Goal: Check status: Check status

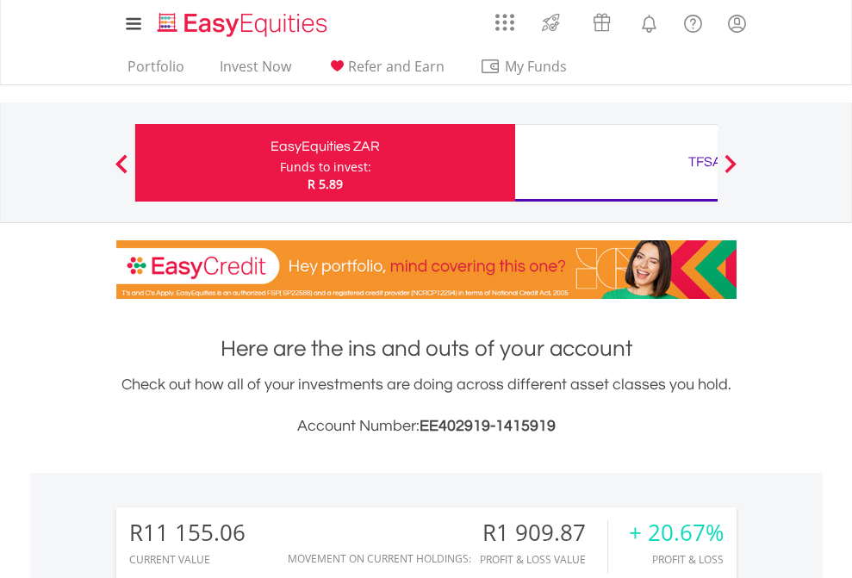
scroll to position [165, 270]
click at [280, 163] on div "Funds to invest:" at bounding box center [325, 166] width 91 height 17
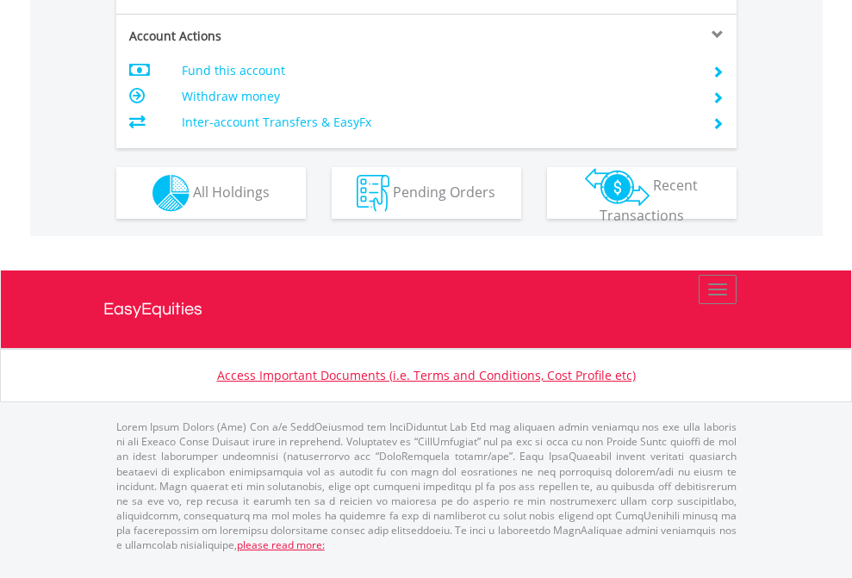
scroll to position [1651, 0]
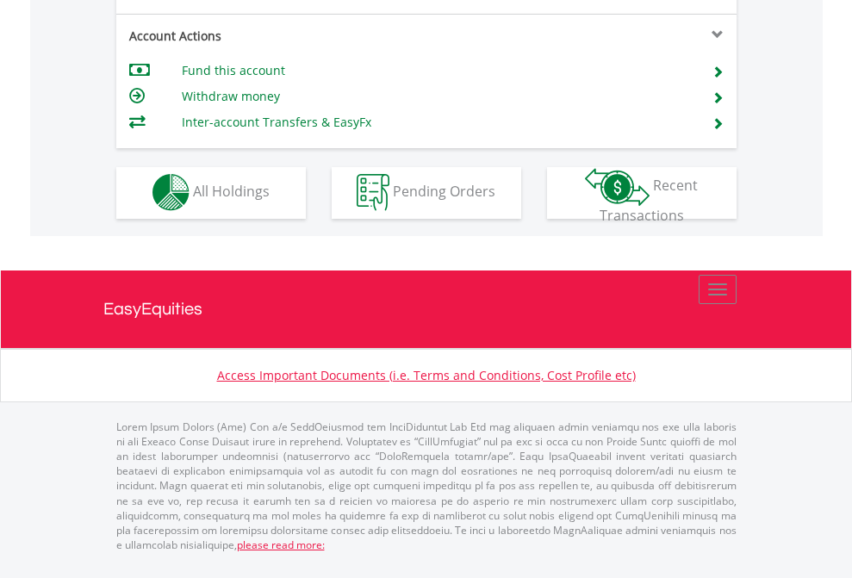
scroll to position [1610, 0]
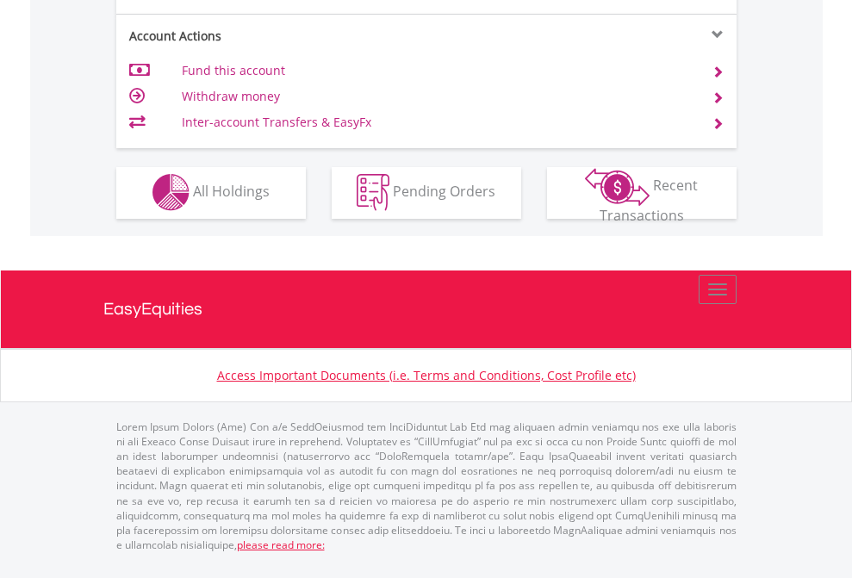
scroll to position [1610, 0]
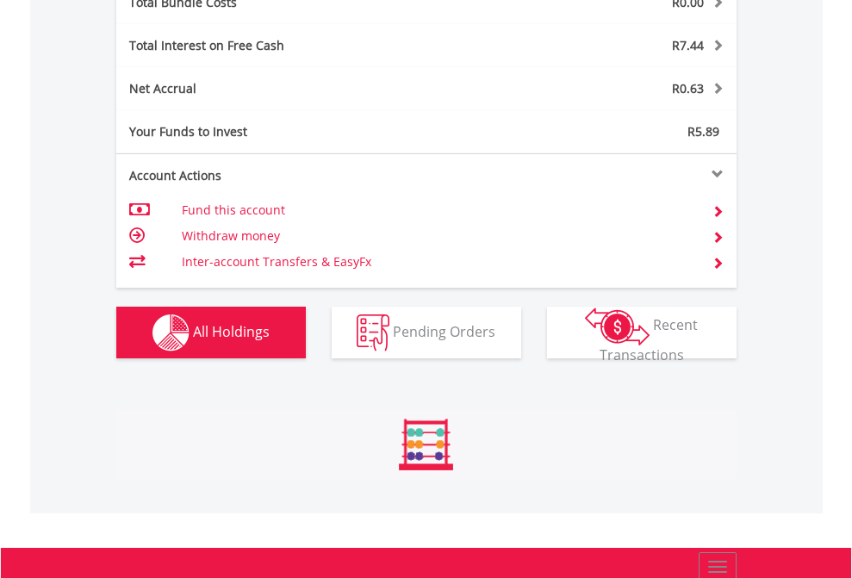
scroll to position [165, 270]
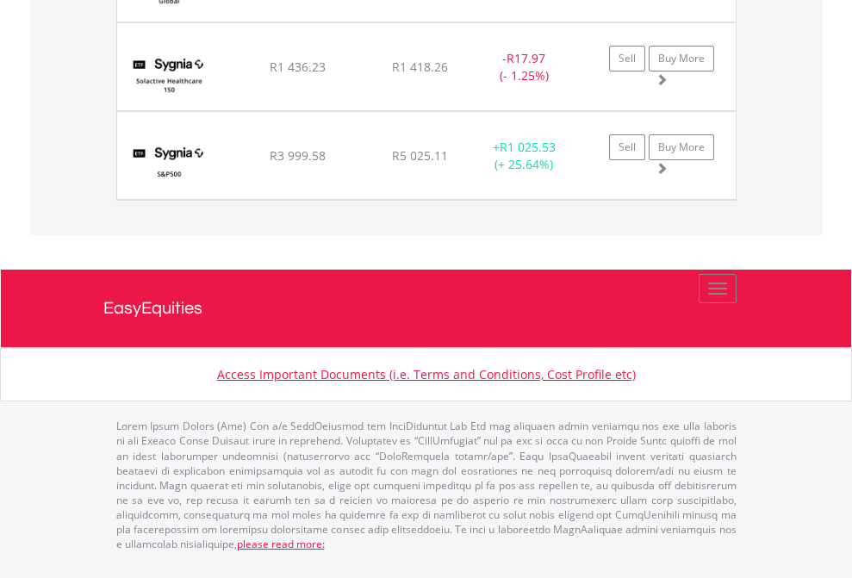
scroll to position [124, 0]
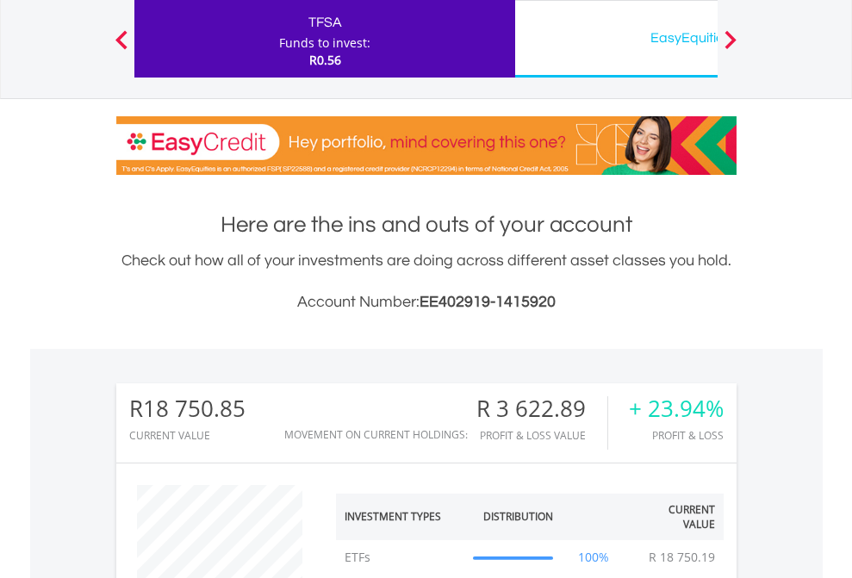
click at [616, 39] on div "EasyEquities USD" at bounding box center [704, 38] width 359 height 24
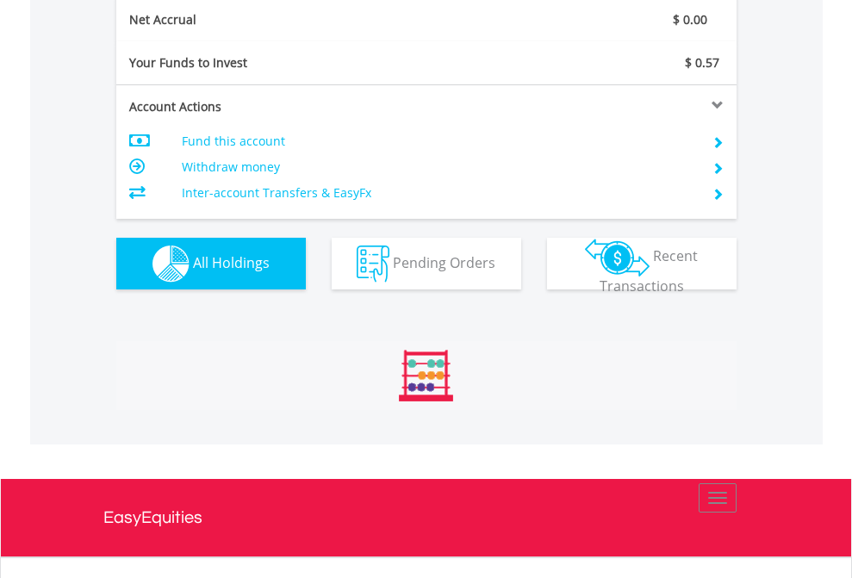
scroll to position [165, 270]
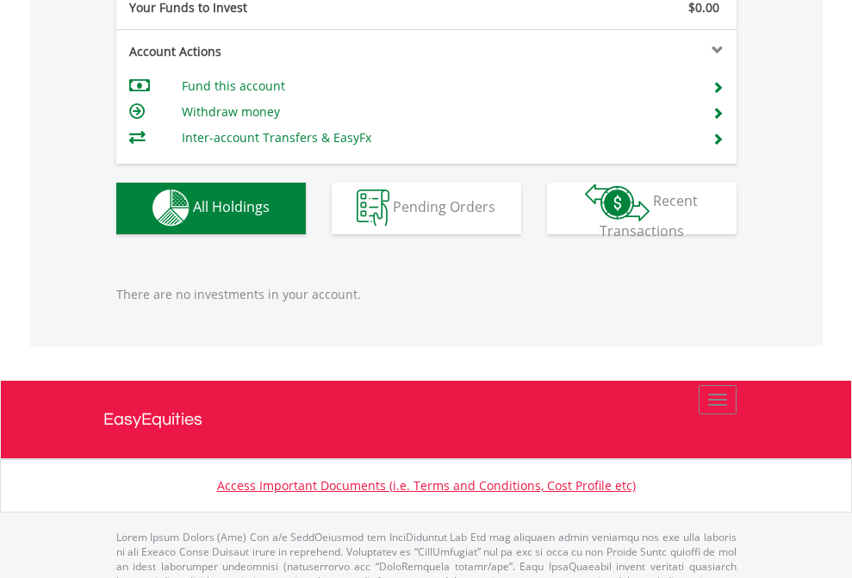
scroll to position [1705, 0]
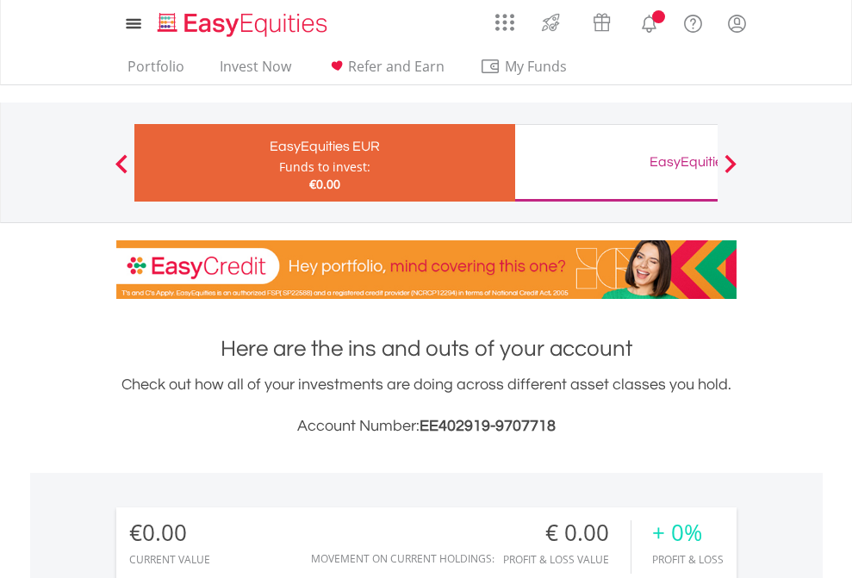
scroll to position [165, 270]
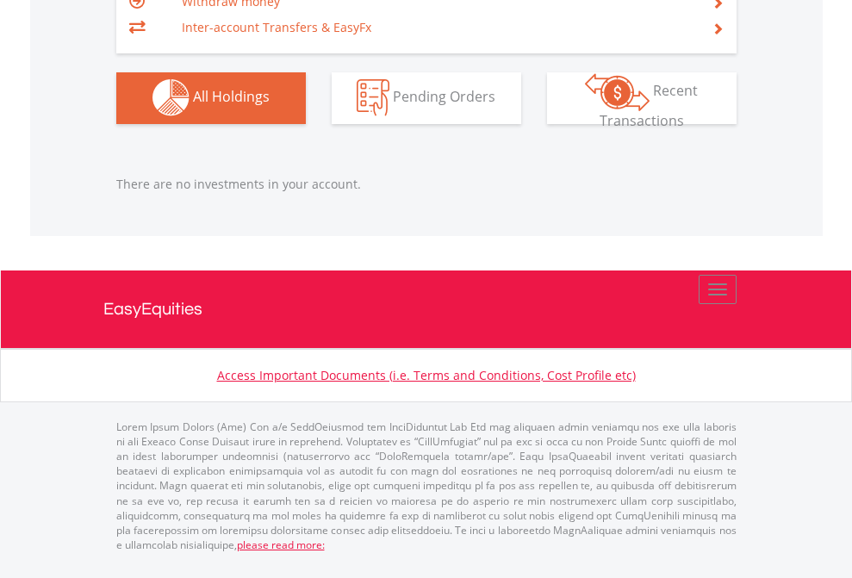
scroll to position [1705, 0]
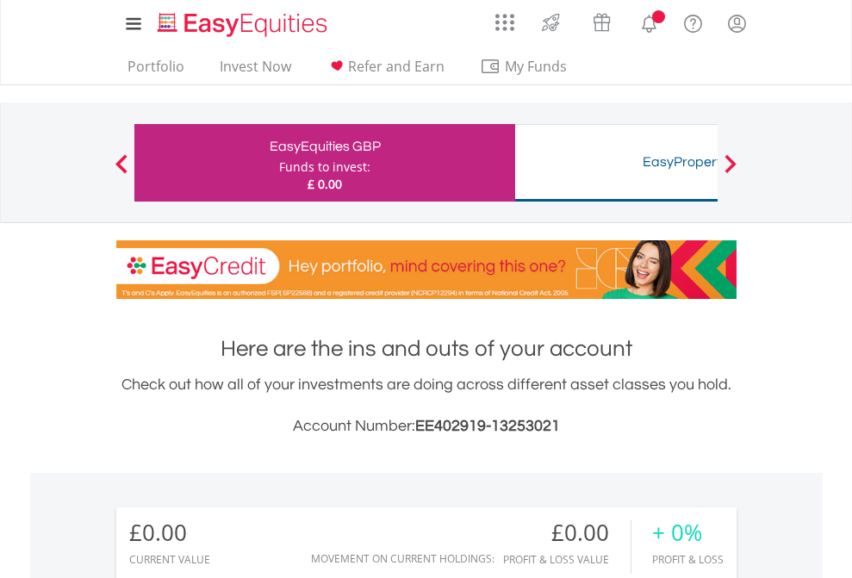
scroll to position [165, 270]
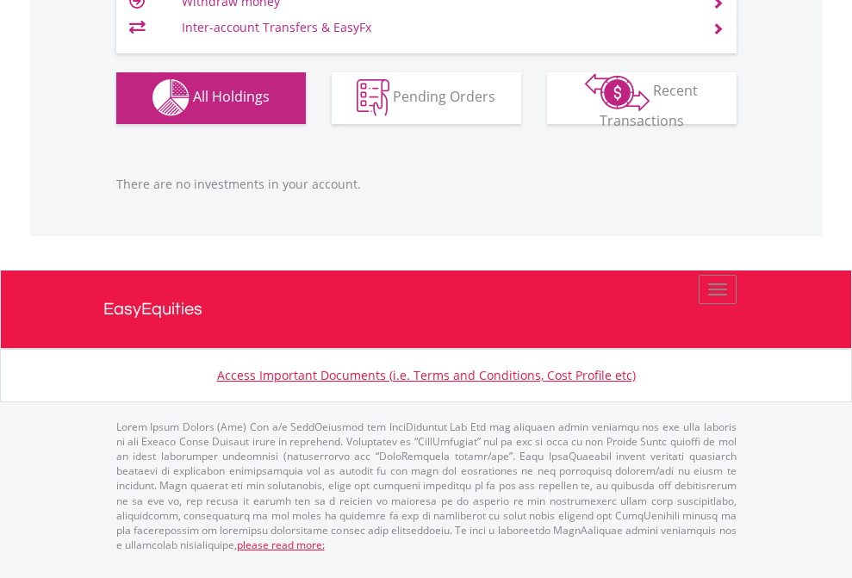
scroll to position [1705, 0]
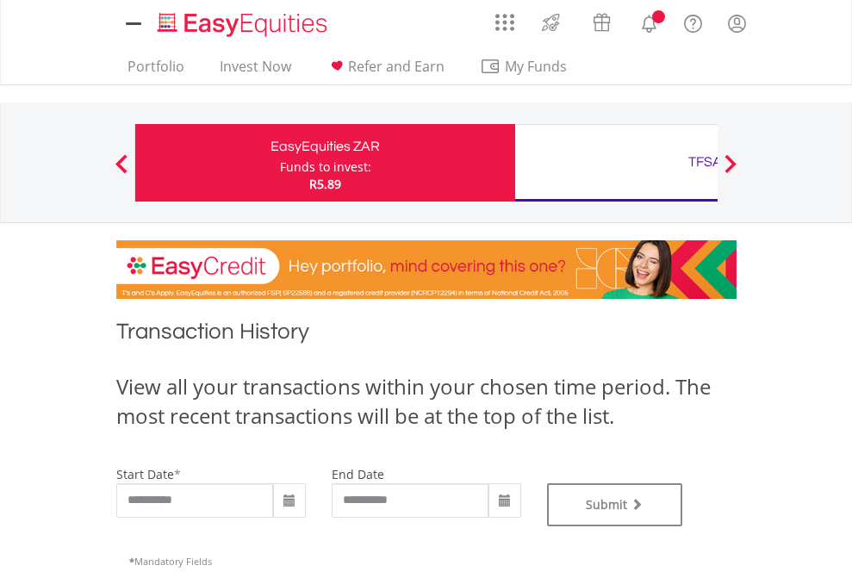
type input "**********"
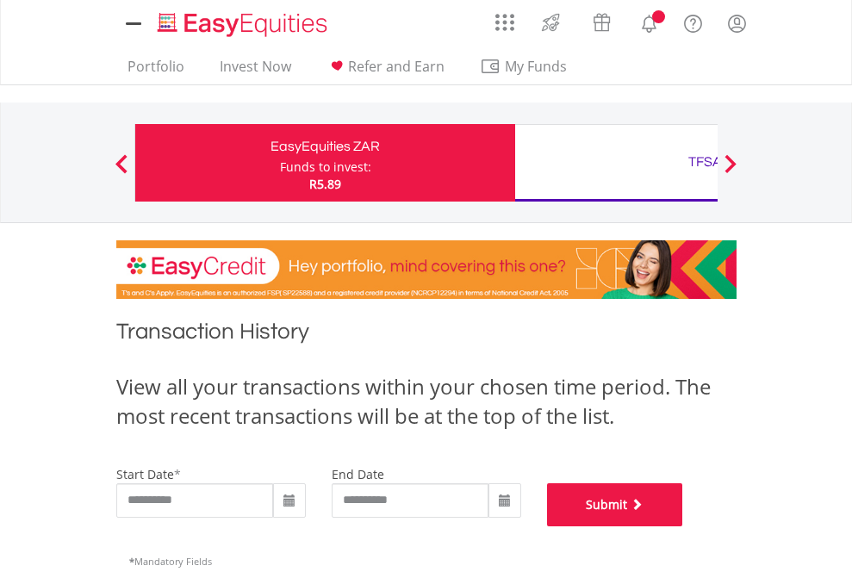
click at [683, 526] on button "Submit" at bounding box center [615, 504] width 136 height 43
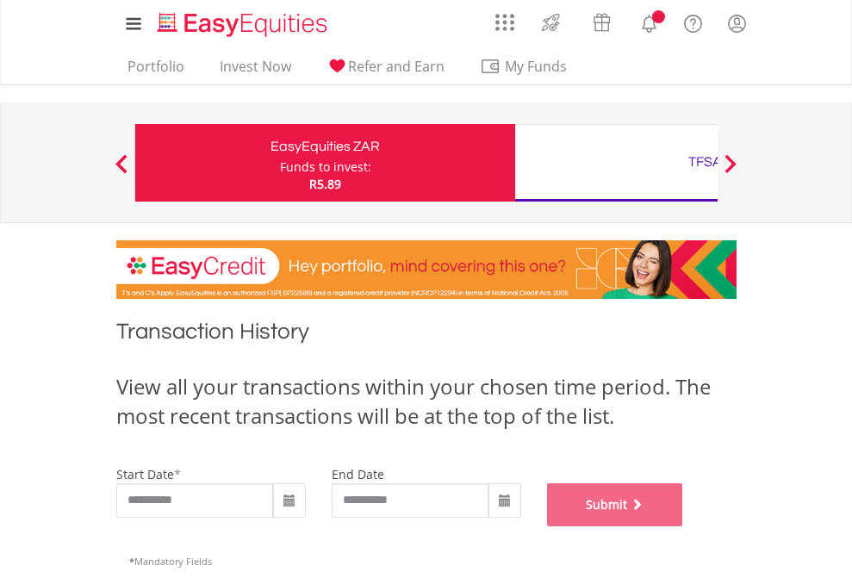
scroll to position [698, 0]
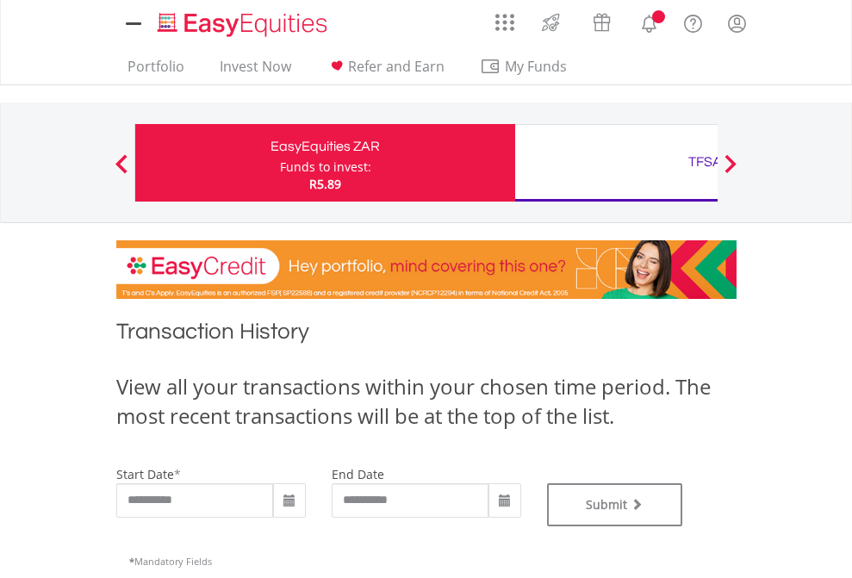
click at [616, 163] on div "TFSA" at bounding box center [704, 162] width 359 height 24
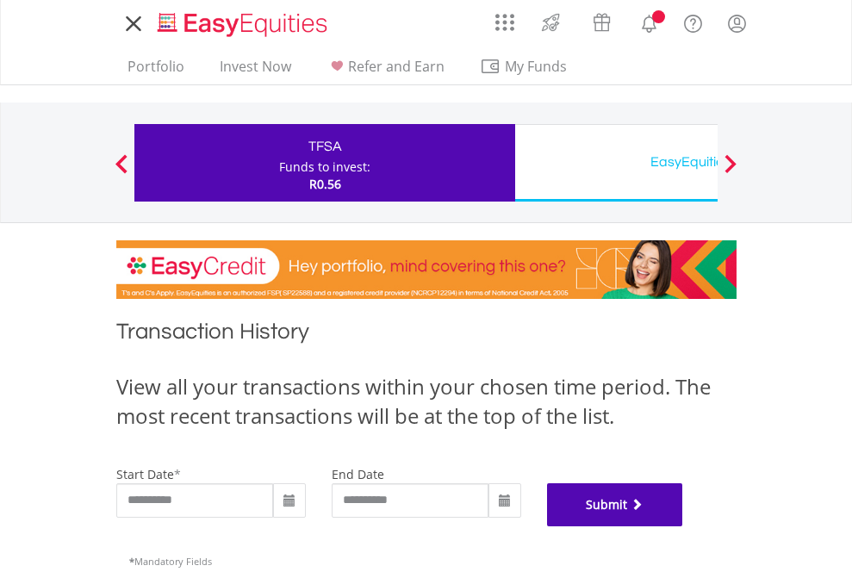
click at [683, 526] on button "Submit" at bounding box center [615, 504] width 136 height 43
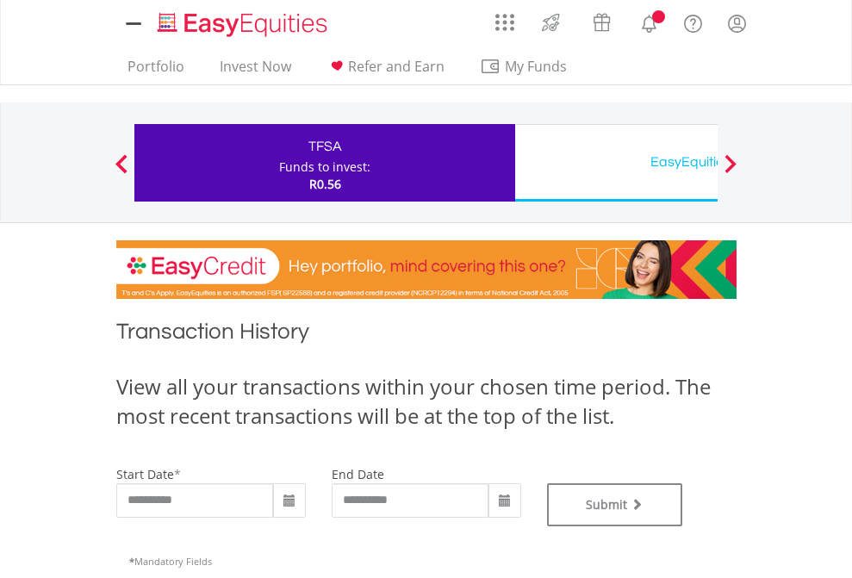
click at [616, 163] on div "EasyEquities USD" at bounding box center [704, 162] width 359 height 24
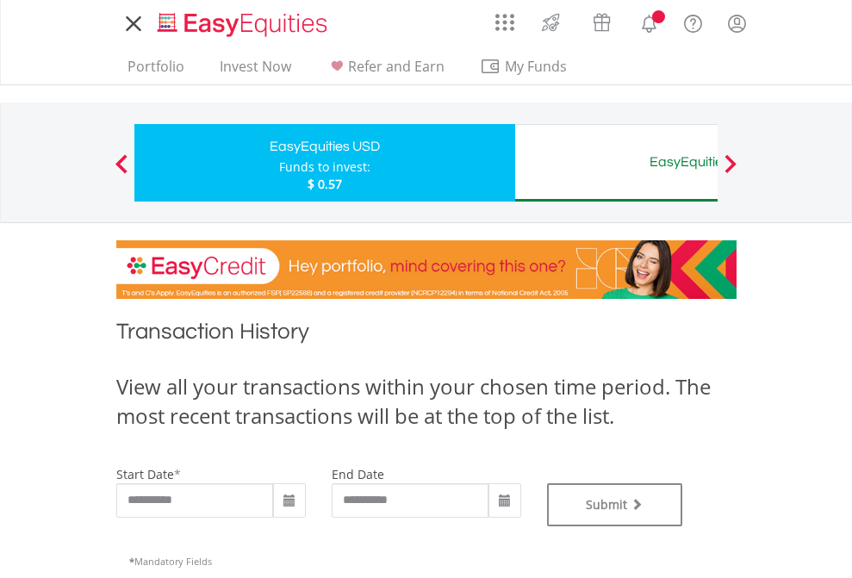
type input "**********"
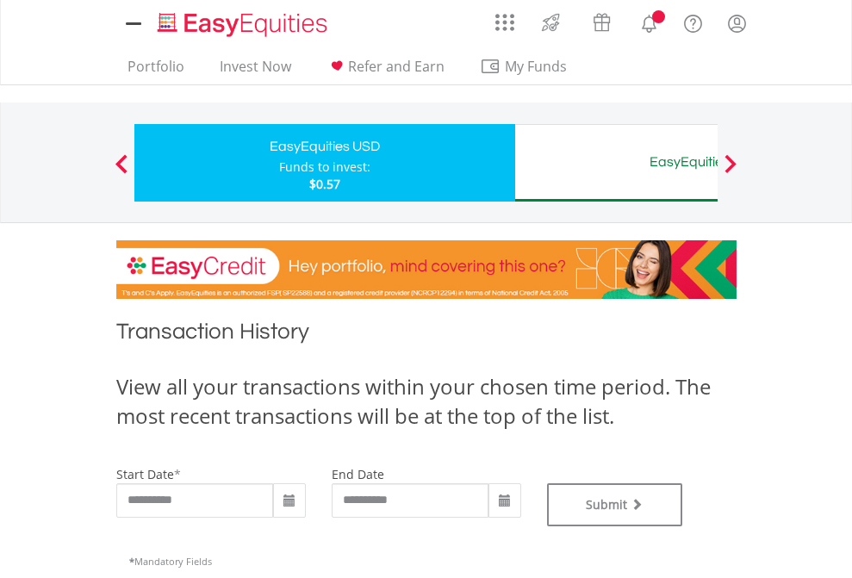
click at [616, 163] on div "EasyEquities AUD" at bounding box center [704, 162] width 359 height 24
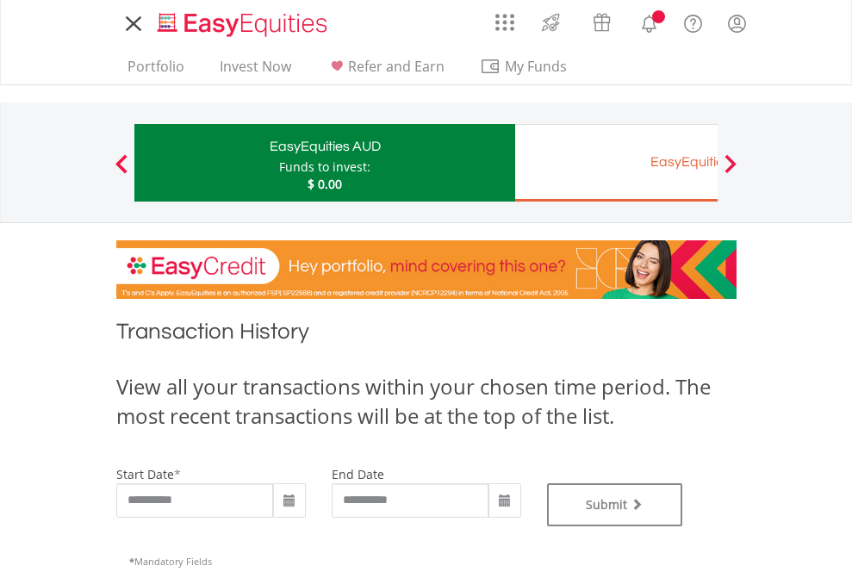
type input "**********"
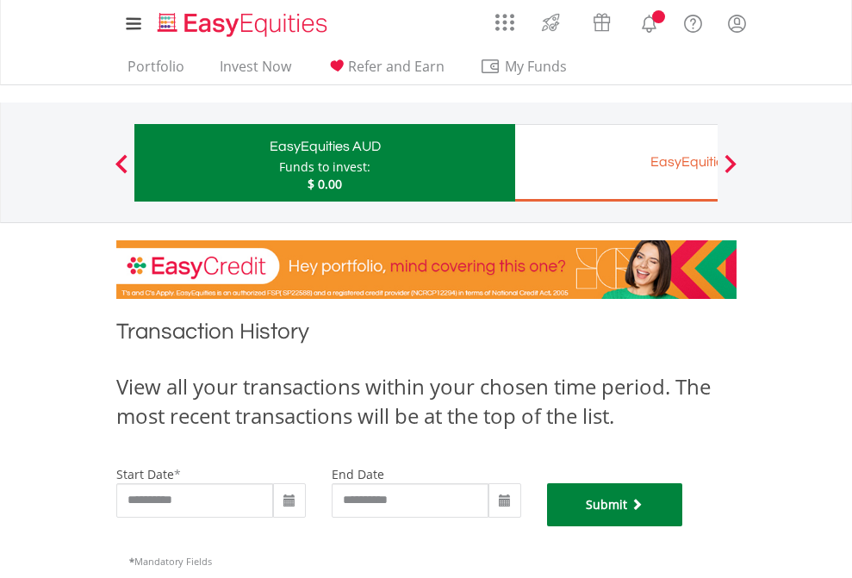
click at [683, 526] on button "Submit" at bounding box center [615, 504] width 136 height 43
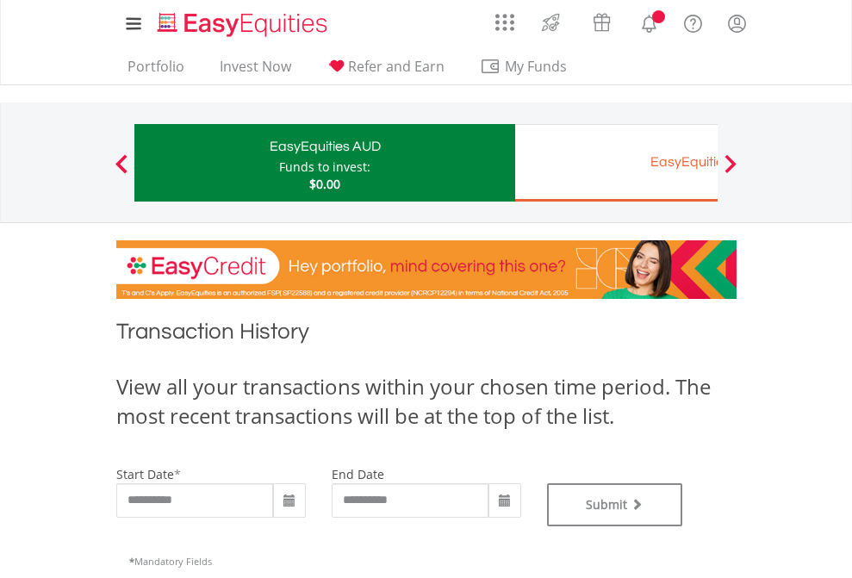
click at [616, 163] on div "EasyEquities EUR" at bounding box center [704, 162] width 359 height 24
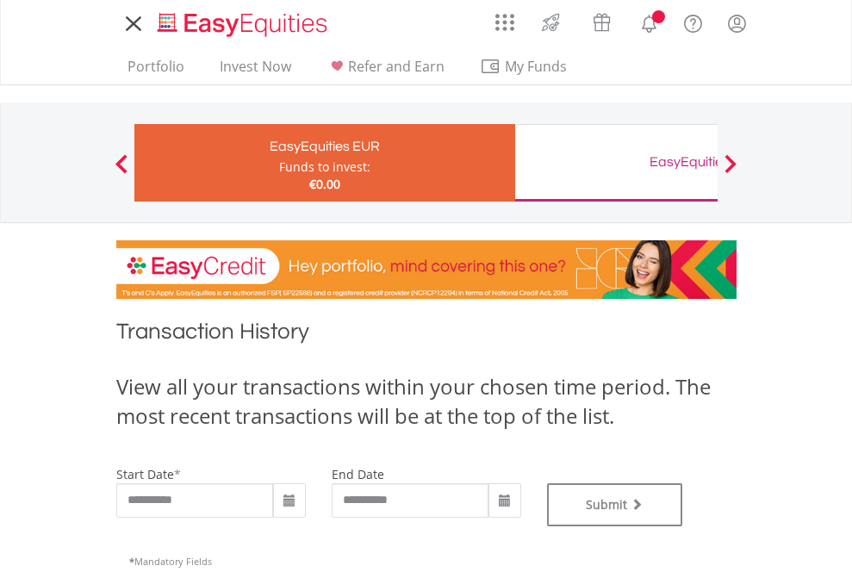
type input "**********"
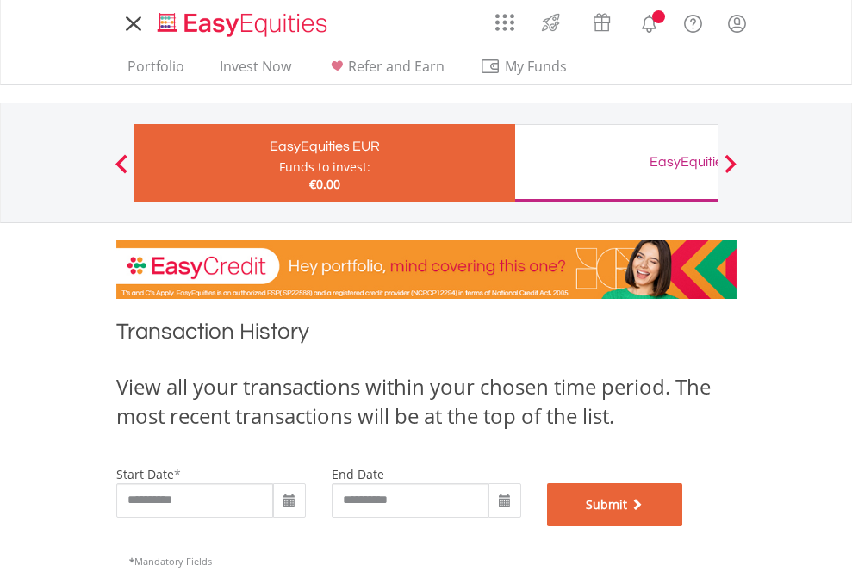
click at [683, 526] on button "Submit" at bounding box center [615, 504] width 136 height 43
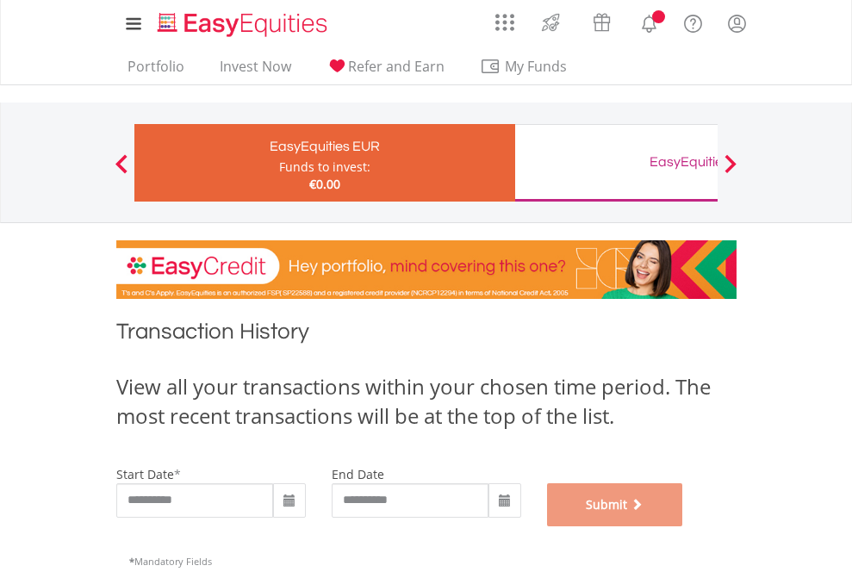
scroll to position [698, 0]
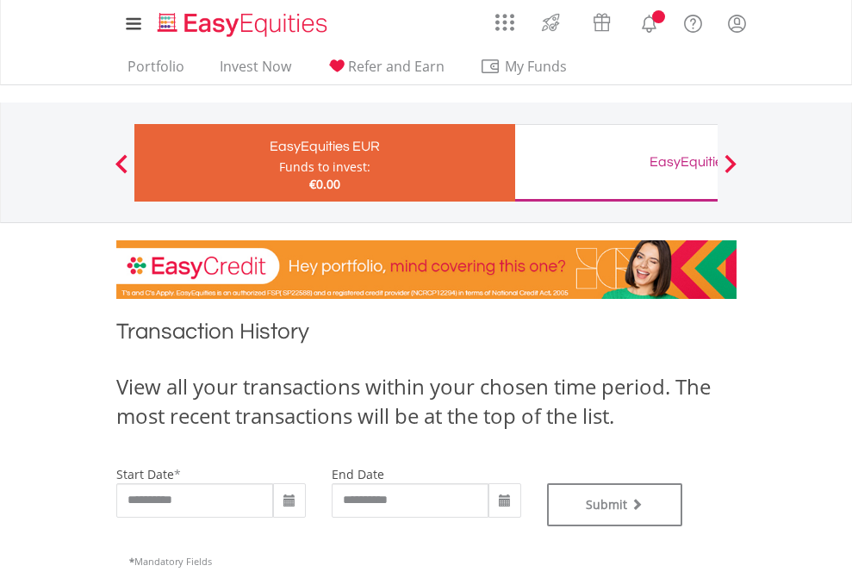
click at [616, 163] on div "EasyEquities GBP" at bounding box center [704, 162] width 359 height 24
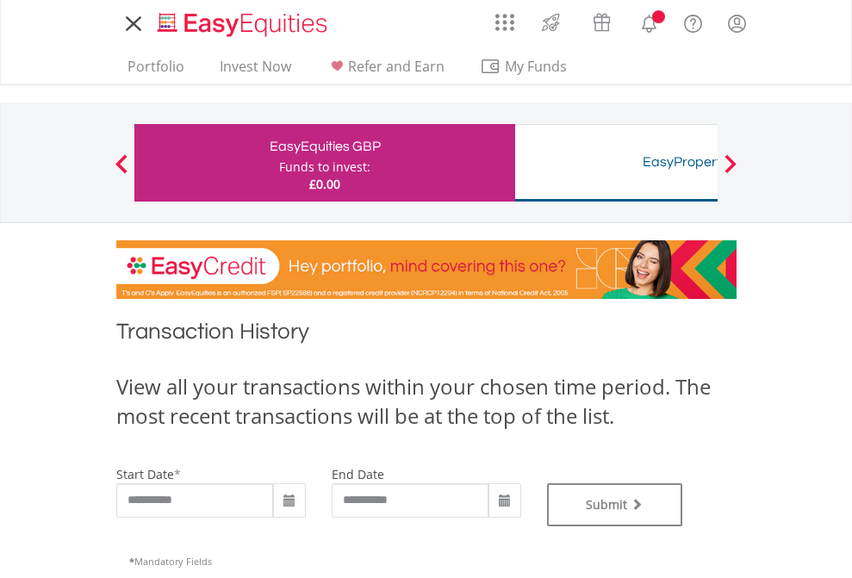
type input "**********"
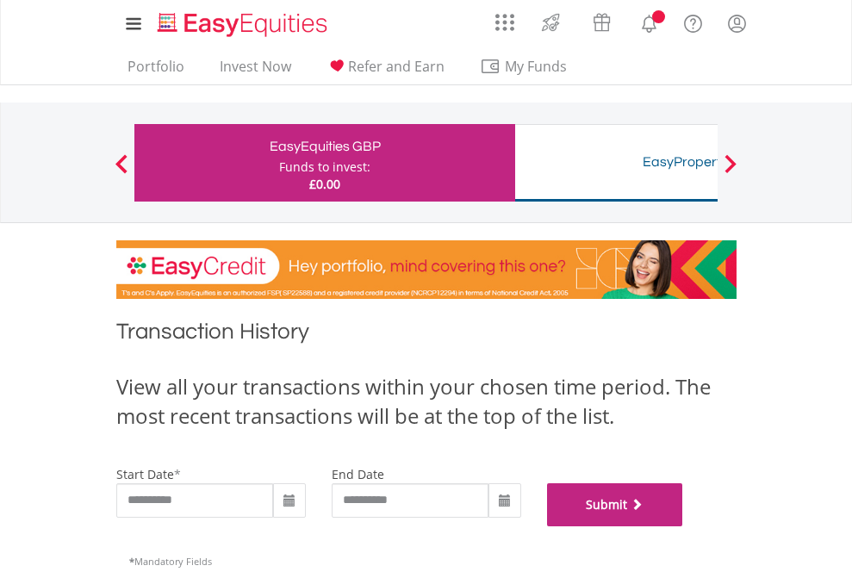
click at [683, 526] on button "Submit" at bounding box center [615, 504] width 136 height 43
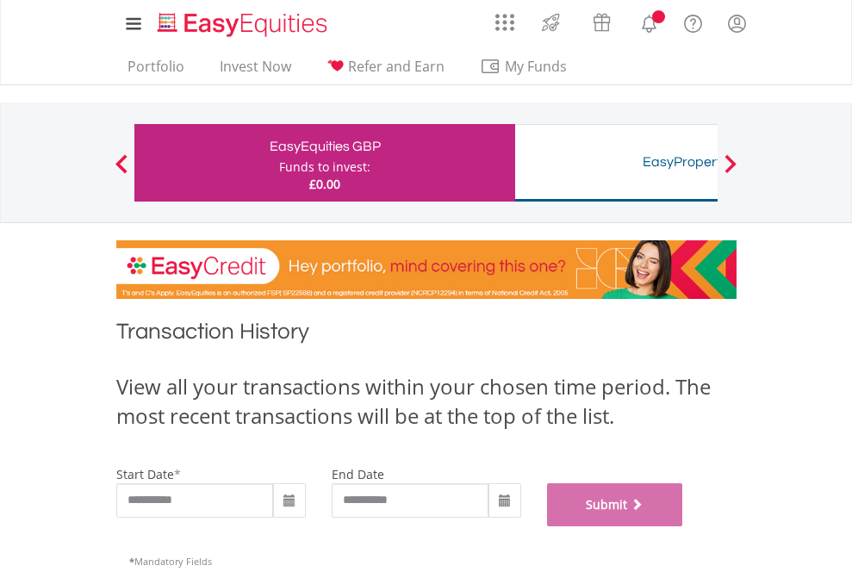
scroll to position [698, 0]
